Goal: Entertainment & Leisure: Browse casually

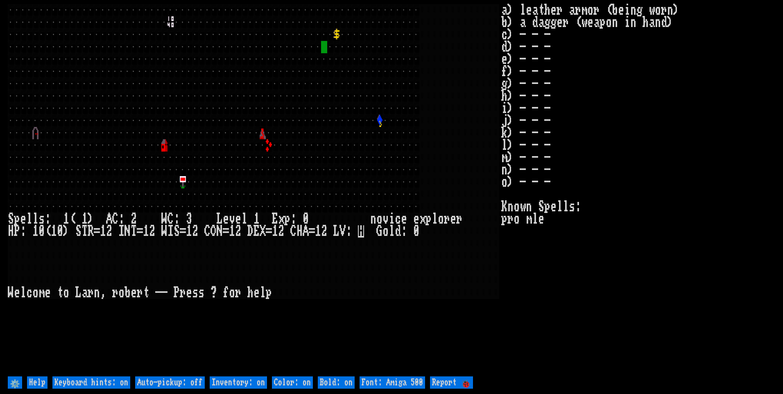
click at [177, 386] on off "Auto-pickup: off" at bounding box center [170, 382] width 70 height 12
type off "Auto-pickup: on"
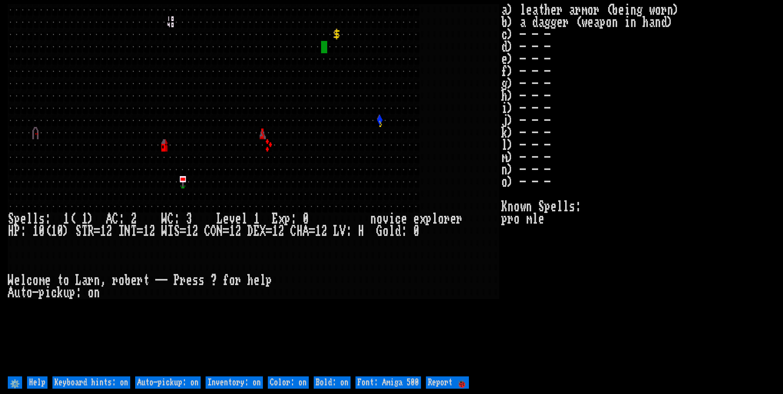
click at [235, 381] on on "Inventory: on" at bounding box center [233, 382] width 57 height 12
type on "Inventory: off"
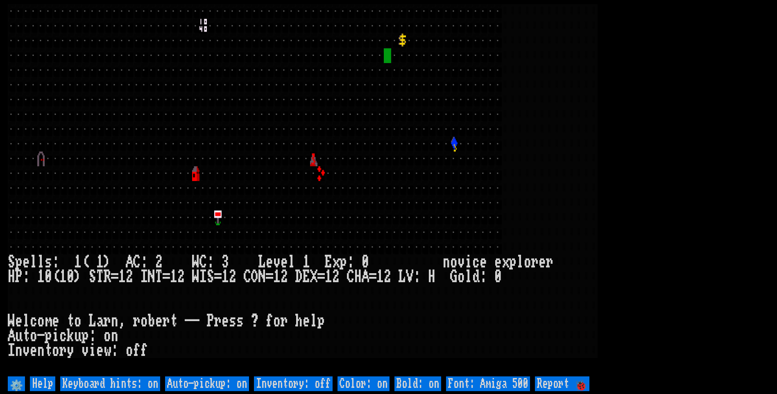
click at [506, 381] on 500 "Font: Amiga 500" at bounding box center [488, 383] width 84 height 15
type 500 "Font: Amiga 1200"
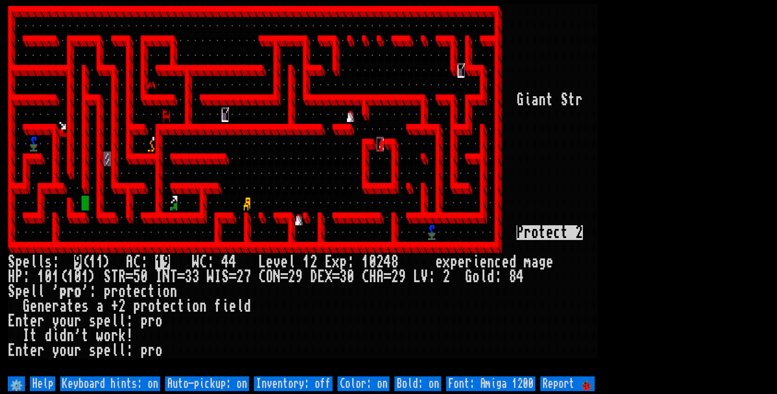
click at [213, 384] on off "Auto-pickup: on" at bounding box center [207, 383] width 84 height 15
type off "Auto-pickup: off"
